Goal: Task Accomplishment & Management: Use online tool/utility

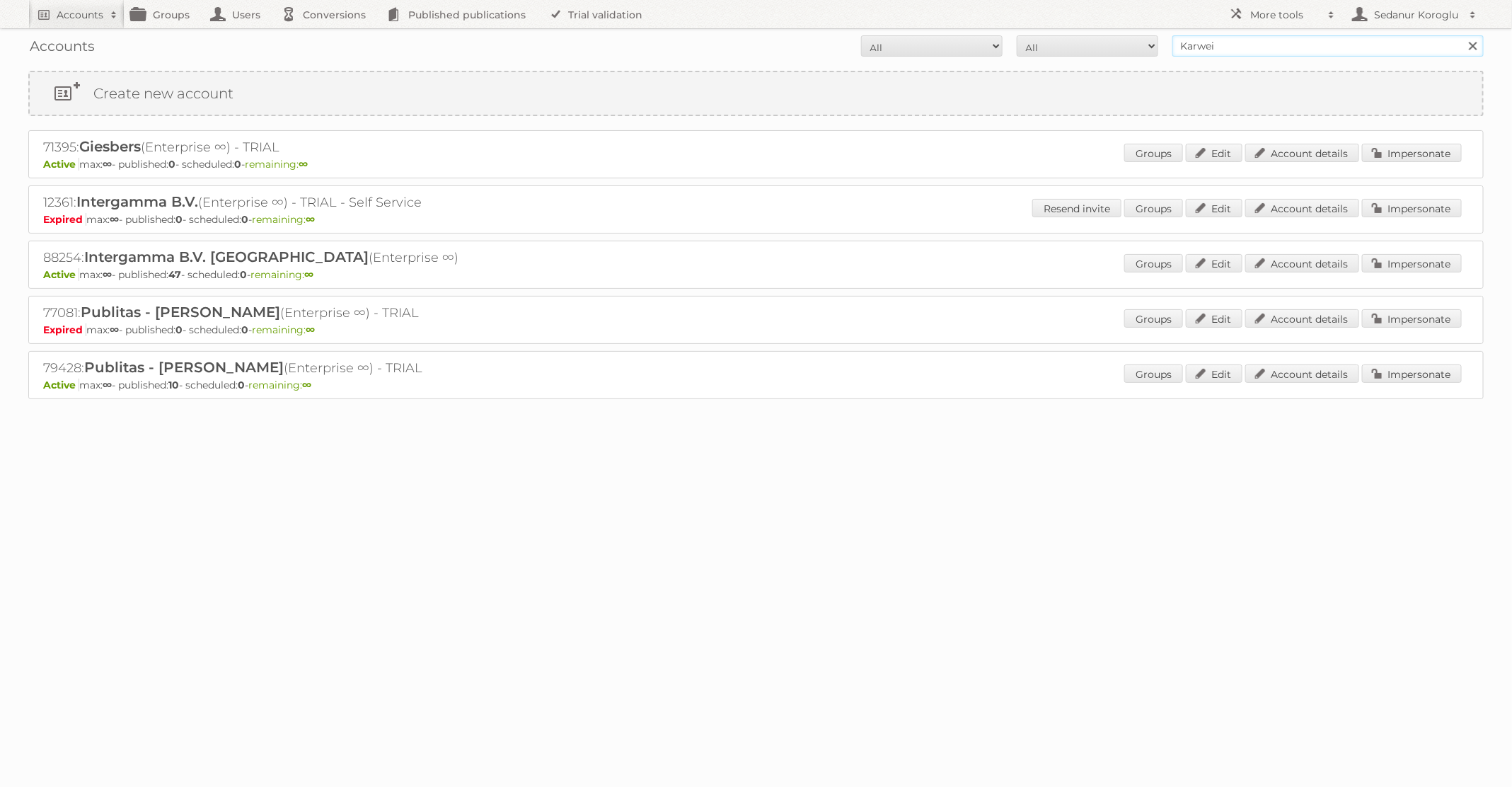
drag, startPoint x: 1218, startPoint y: 50, endPoint x: 1116, endPoint y: 39, distance: 102.6
click at [1116, 39] on form "All Active Expired Pending All Paid Trials Self service Karwei Search" at bounding box center [756, 46] width 1455 height 21
type input "ICI Paris XL"
click at [1462, 35] on input "Search" at bounding box center [1473, 46] width 21 height 21
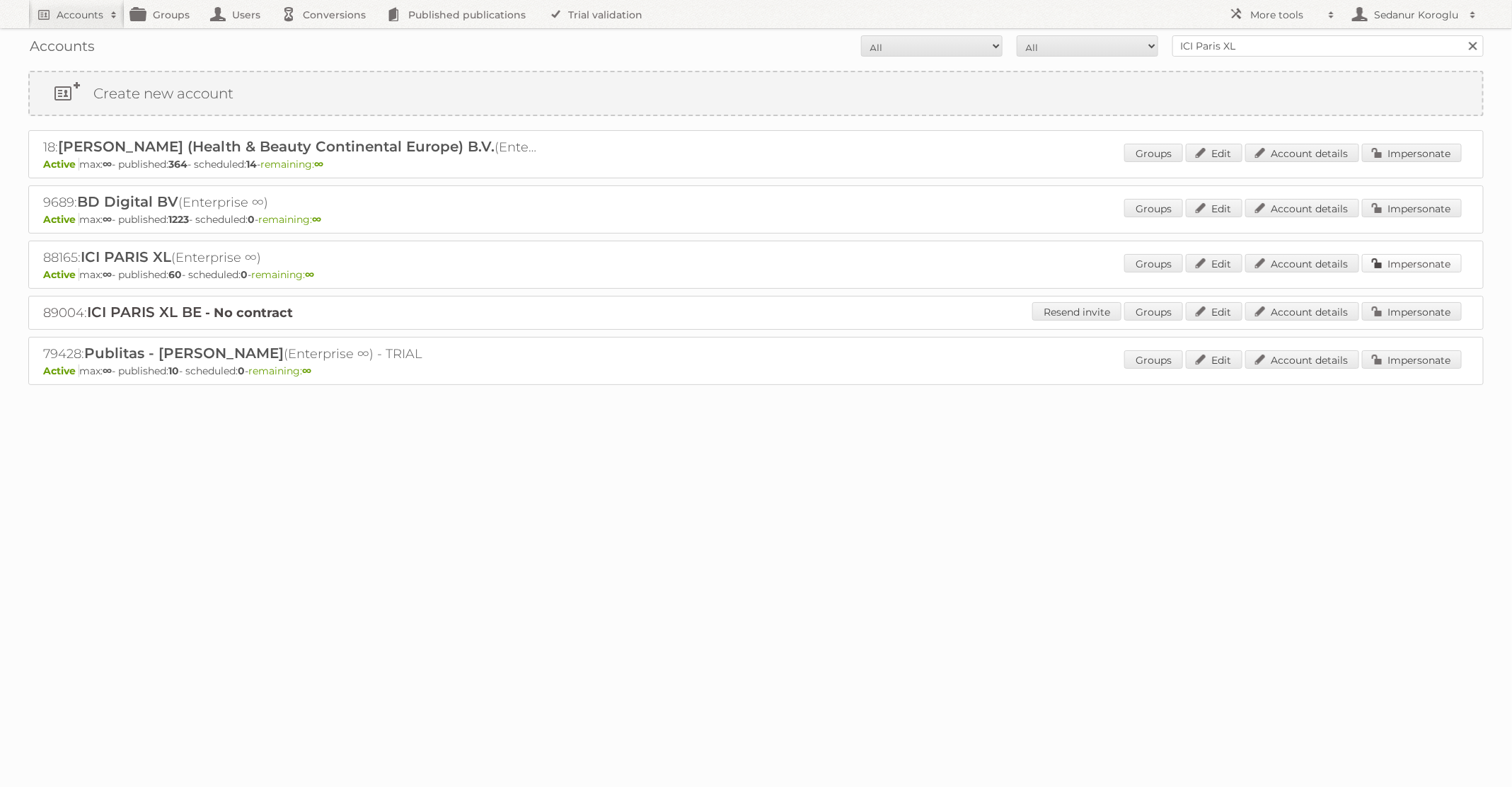
click at [1399, 269] on link "Impersonate" at bounding box center [1413, 262] width 99 height 19
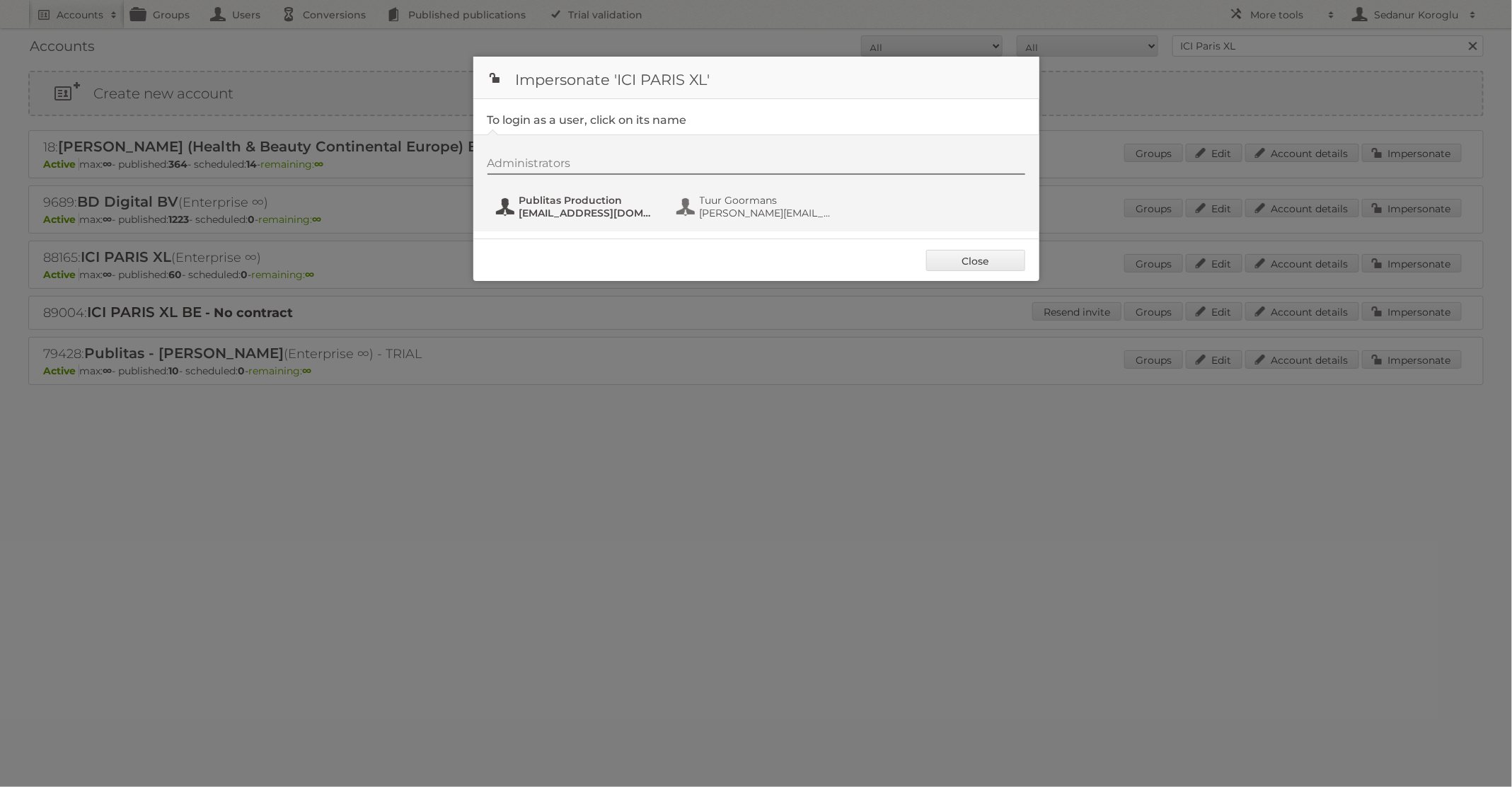
click at [585, 210] on span "[EMAIL_ADDRESS][DOMAIN_NAME]" at bounding box center [588, 213] width 138 height 13
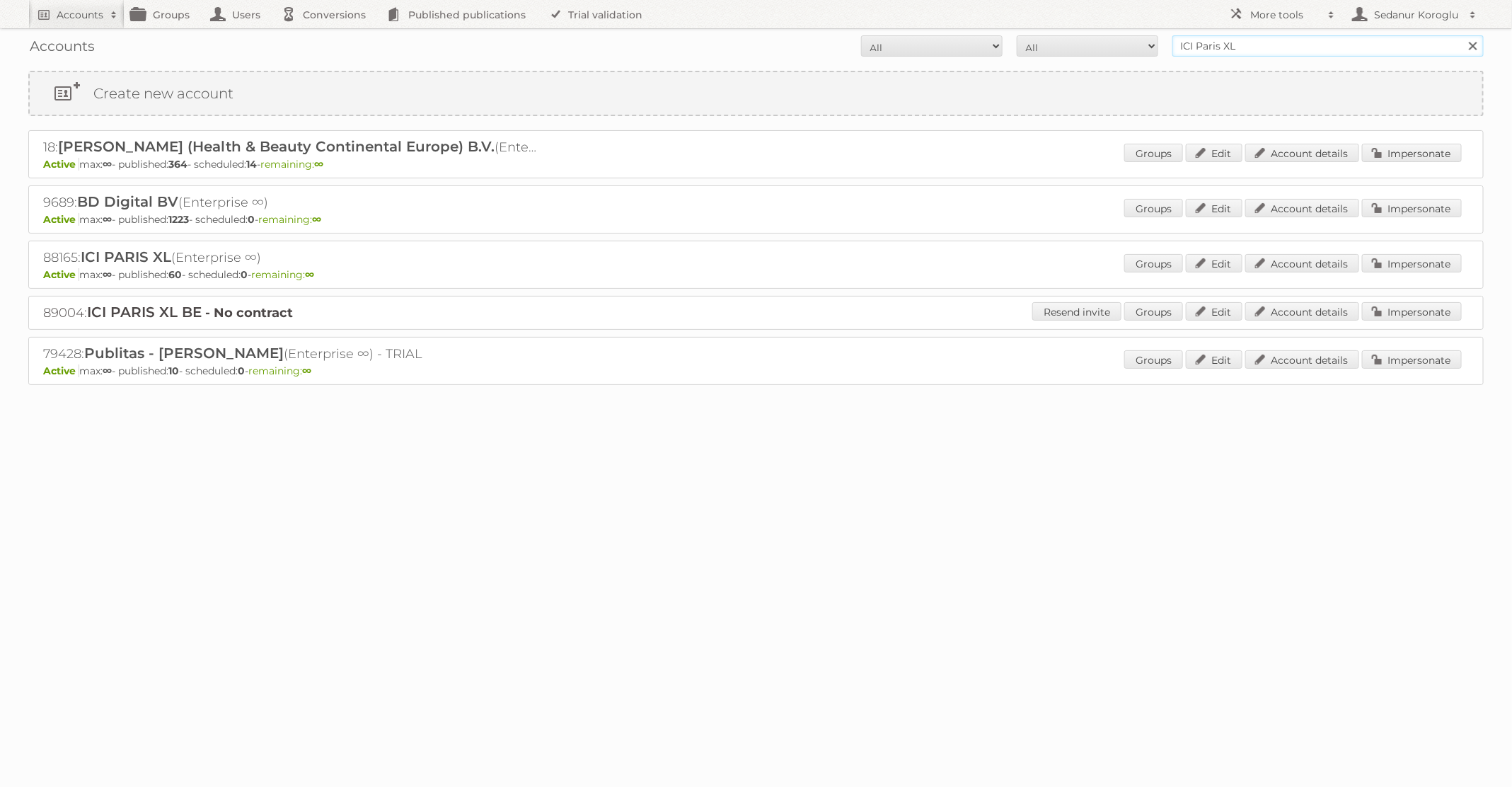
drag, startPoint x: 1247, startPoint y: 42, endPoint x: 1022, endPoint y: 19, distance: 226.2
click at [1022, 29] on div "Accounts All Active Expired Pending All Paid Trials Self service ICI [GEOGRAPHI…" at bounding box center [756, 46] width 1455 height 35
type input "dm drogerie"
click at [1462, 35] on input "Search" at bounding box center [1473, 46] width 21 height 21
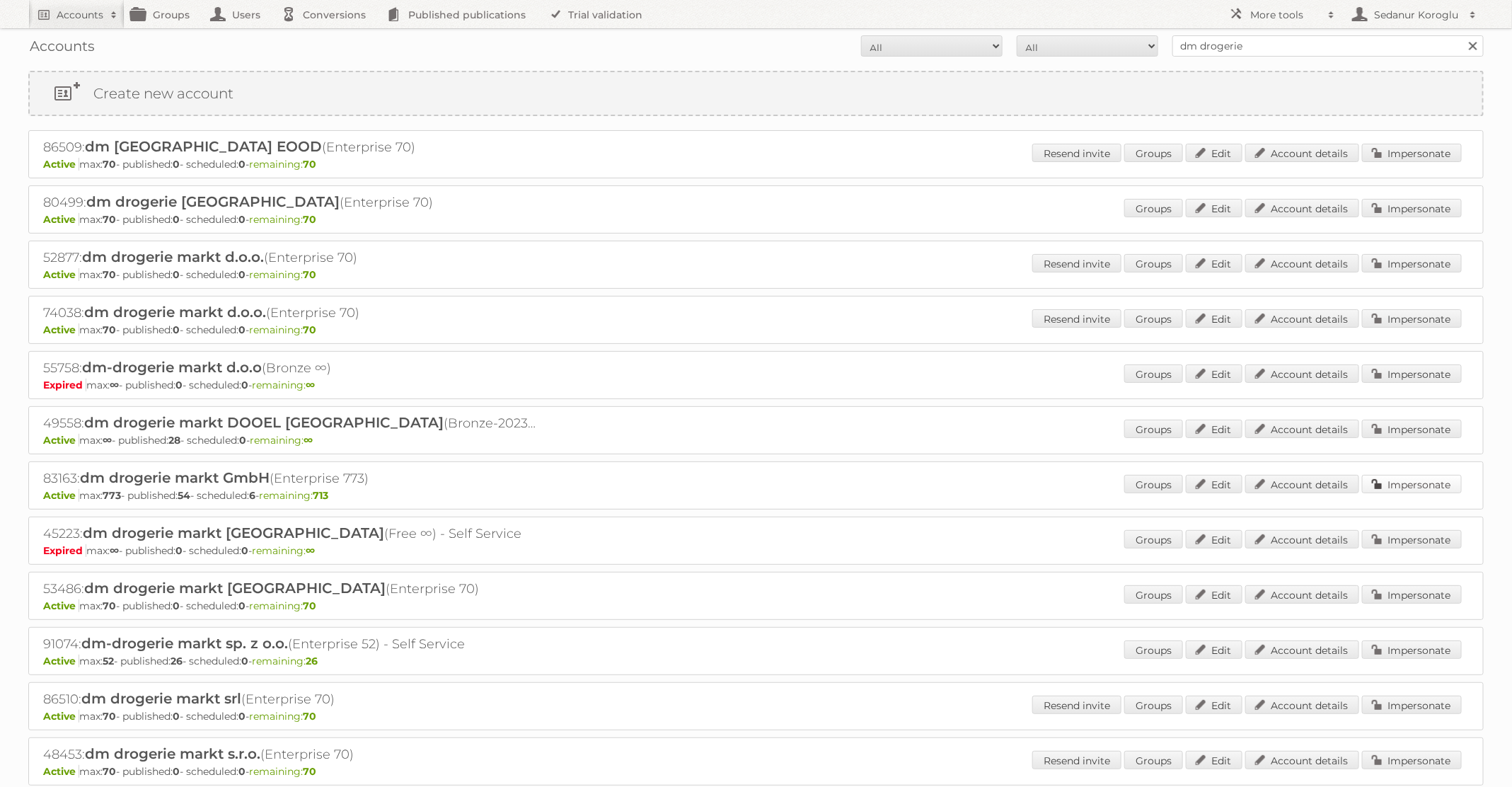
click at [1400, 481] on link "Impersonate" at bounding box center [1413, 484] width 99 height 19
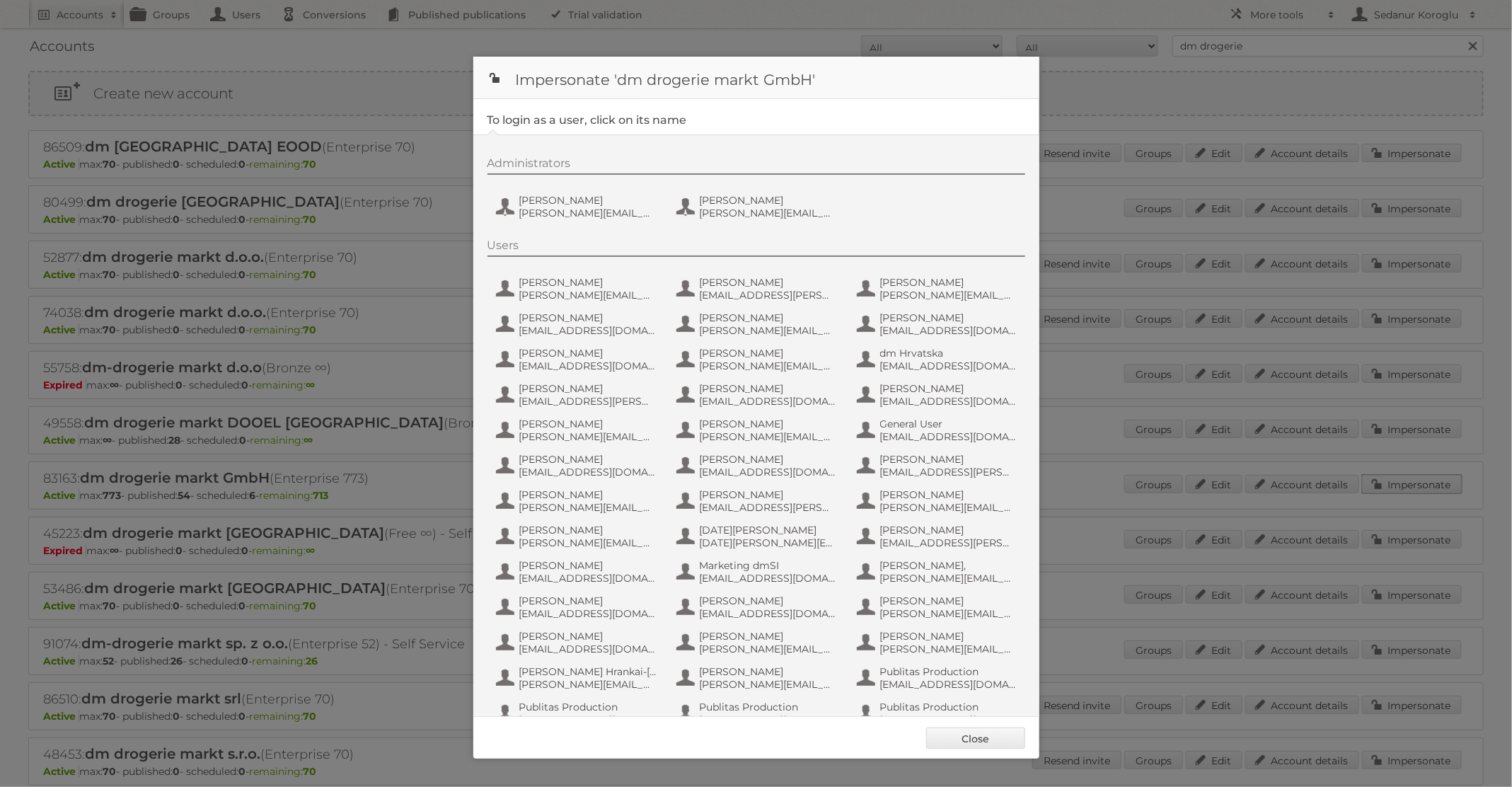
scroll to position [135, 0]
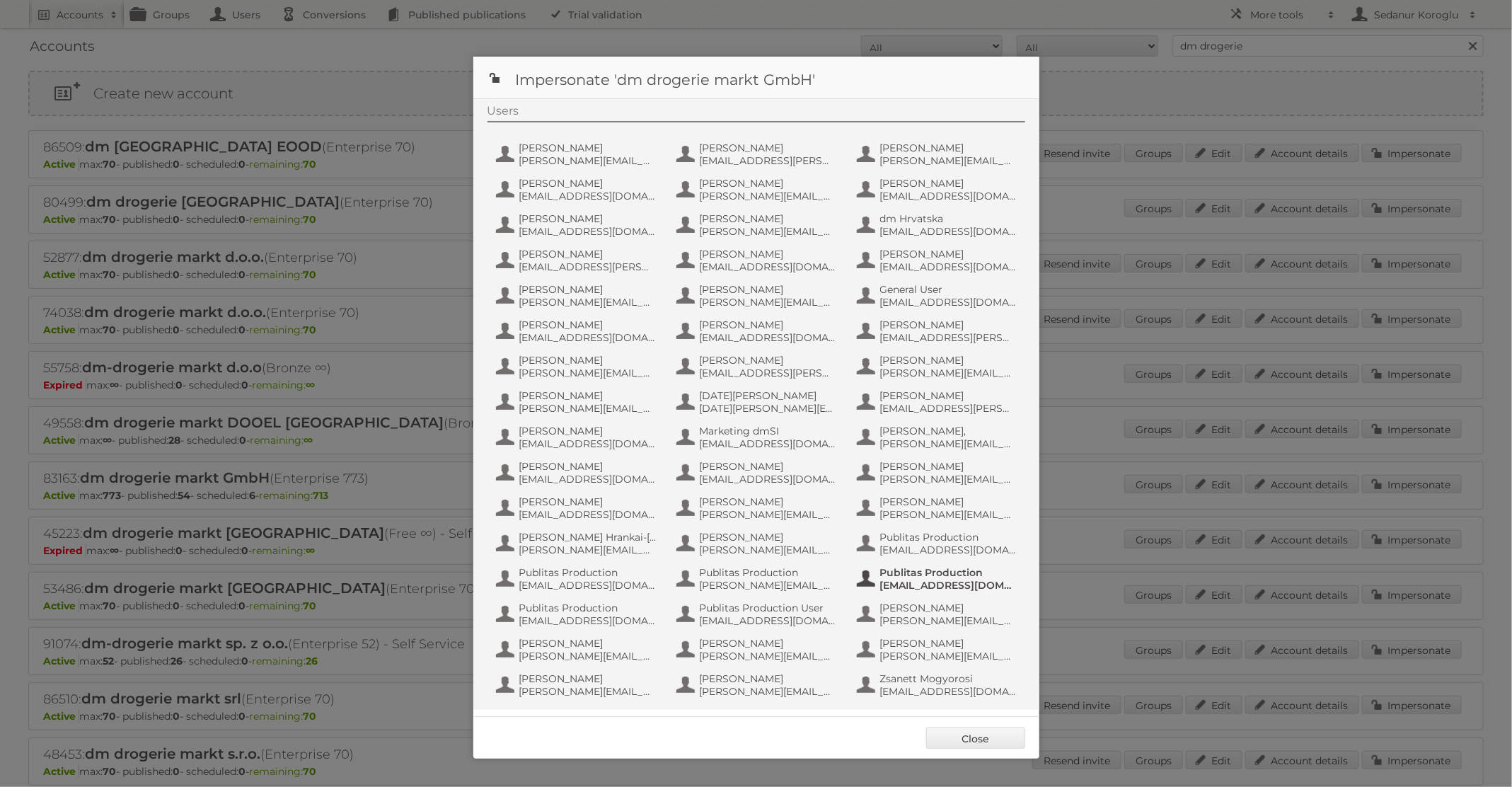
click at [925, 587] on span "fs+dmGmbH@publitas.com" at bounding box center [949, 584] width 138 height 13
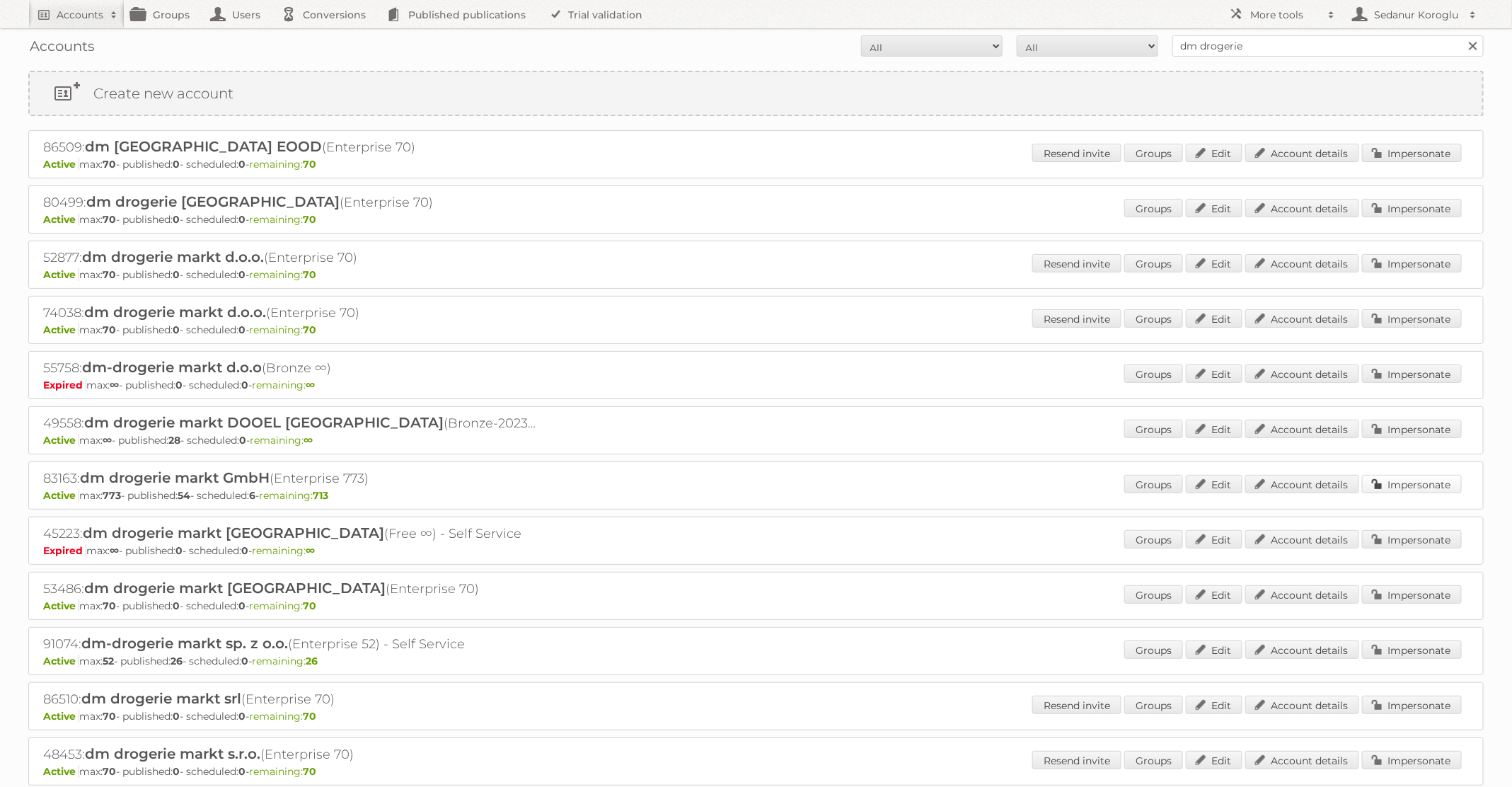
click at [1409, 486] on link "Impersonate" at bounding box center [1413, 484] width 99 height 19
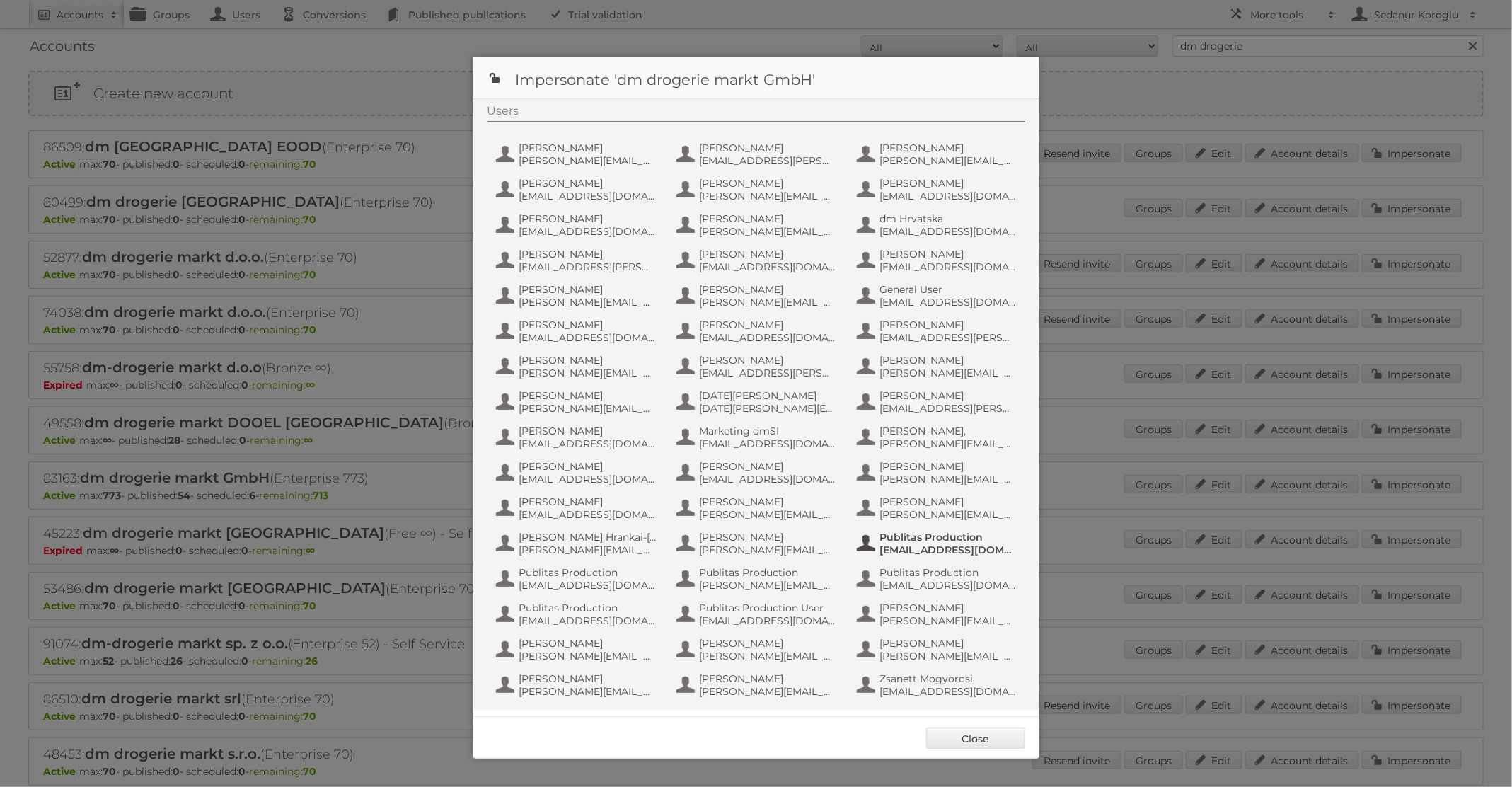
click at [939, 540] on span "Publitas Production" at bounding box center [949, 536] width 138 height 13
